Goal: Task Accomplishment & Management: Manage account settings

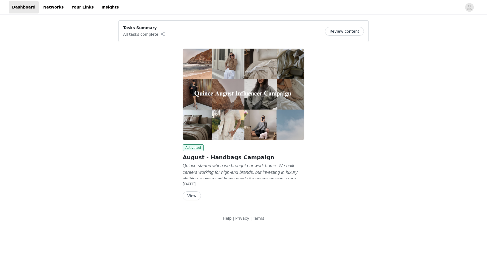
click at [336, 33] on button "Review content" at bounding box center [344, 31] width 39 height 9
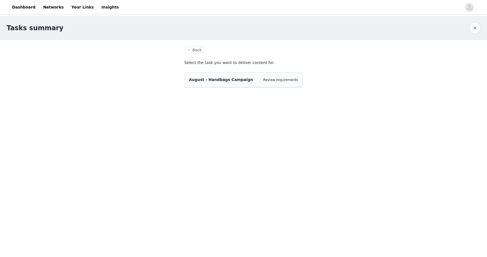
click at [257, 77] on div "August - Handbags Campaign Review requirements" at bounding box center [243, 80] width 109 height 6
click at [233, 82] on span "August - Handbags Campaign" at bounding box center [221, 79] width 64 height 4
click at [292, 81] on link "Review requirements" at bounding box center [280, 80] width 35 height 4
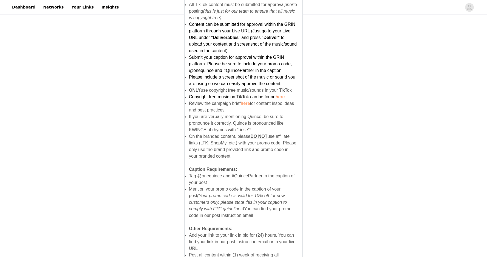
scroll to position [321, 0]
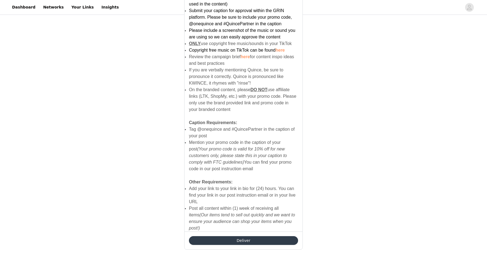
click at [269, 236] on button "Deliver" at bounding box center [243, 240] width 109 height 9
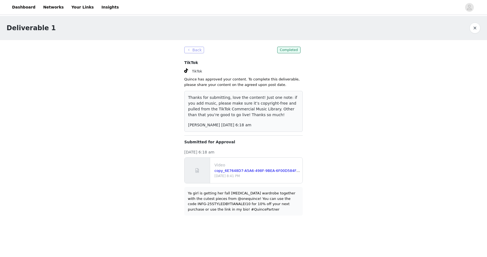
click at [189, 49] on button "Back" at bounding box center [194, 50] width 20 height 7
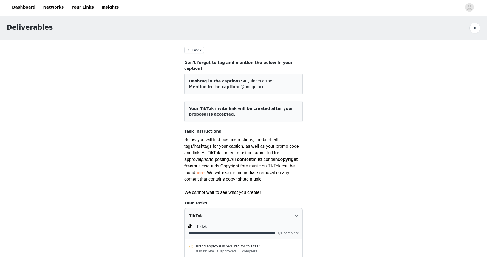
click at [200, 51] on button "Back" at bounding box center [194, 50] width 20 height 7
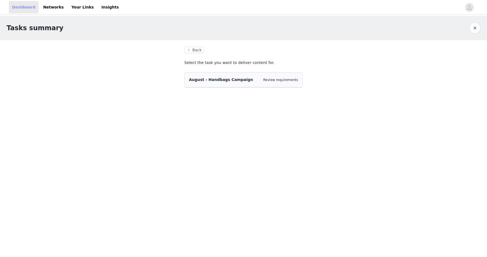
click at [32, 11] on link "Dashboard" at bounding box center [24, 7] width 30 height 12
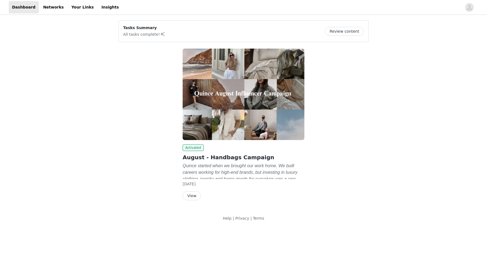
click at [350, 29] on button "Review content" at bounding box center [344, 31] width 39 height 9
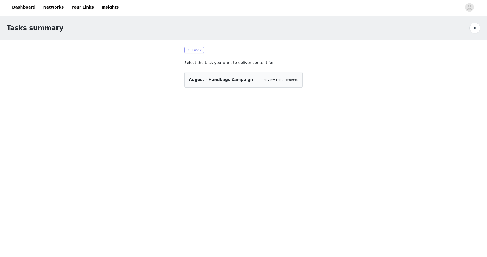
click at [192, 47] on button "Back" at bounding box center [194, 50] width 20 height 7
